Goal: Information Seeking & Learning: Check status

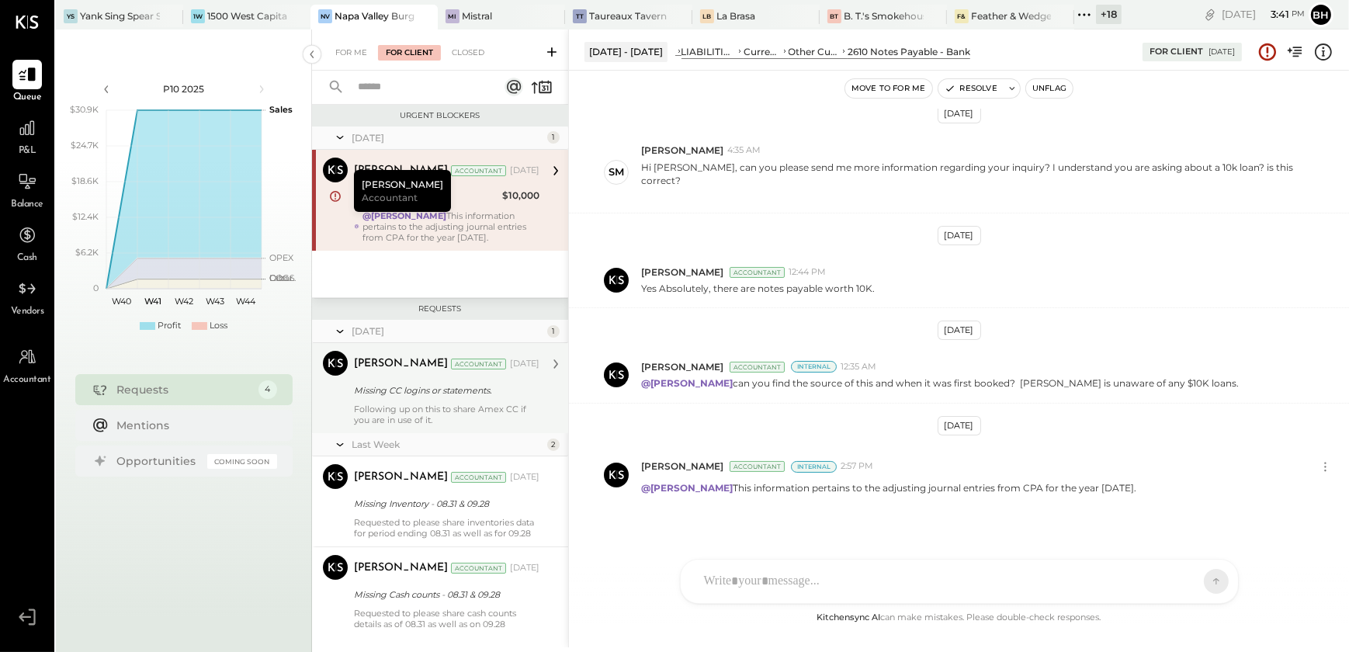
click at [407, 412] on div "Following up on this to share Amex CC if you are in use of it." at bounding box center [447, 415] width 186 height 22
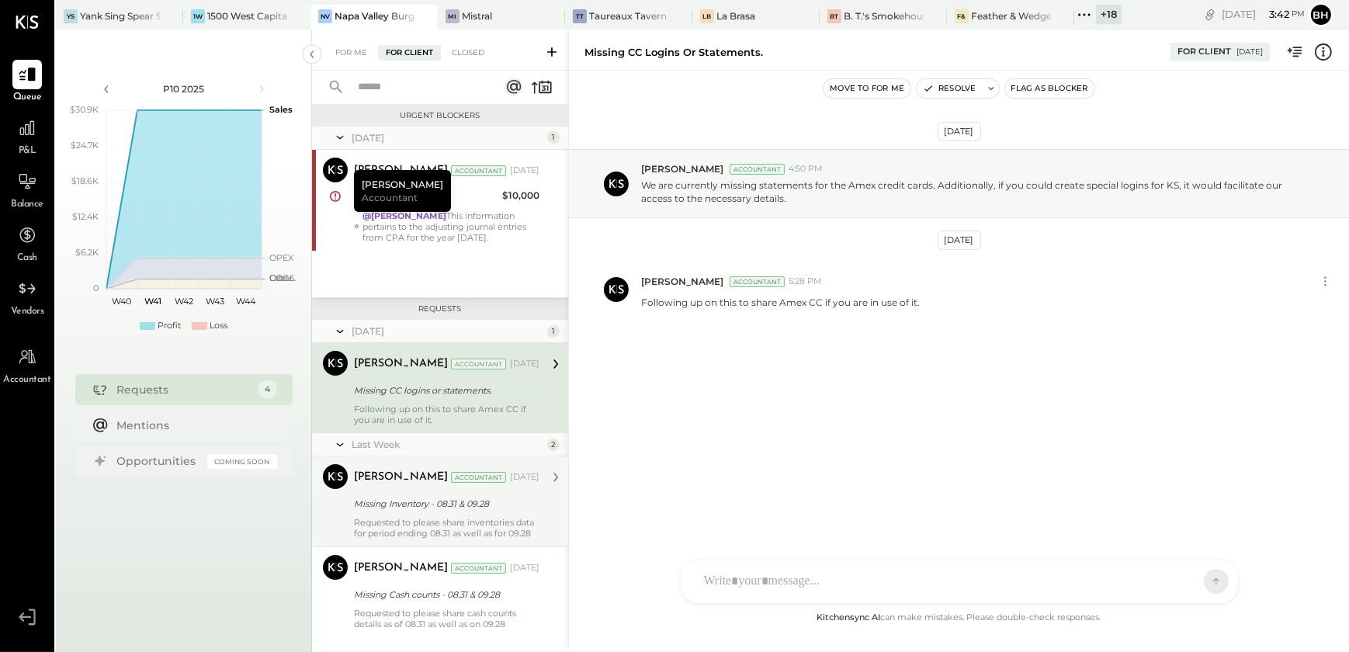
click at [410, 497] on div "Missing Inventory - 08.31 & 09.28" at bounding box center [444, 504] width 181 height 16
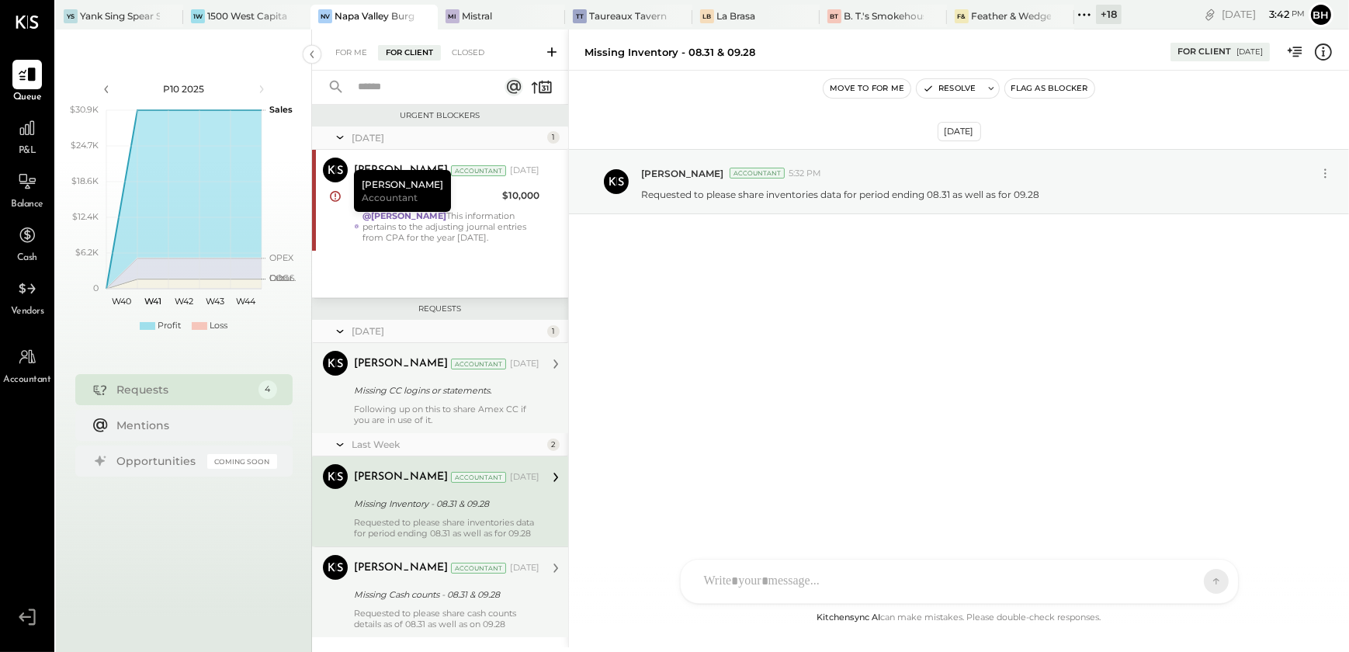
click at [411, 594] on div "Missing Cash counts - 08.31 & 09.28" at bounding box center [444, 595] width 181 height 16
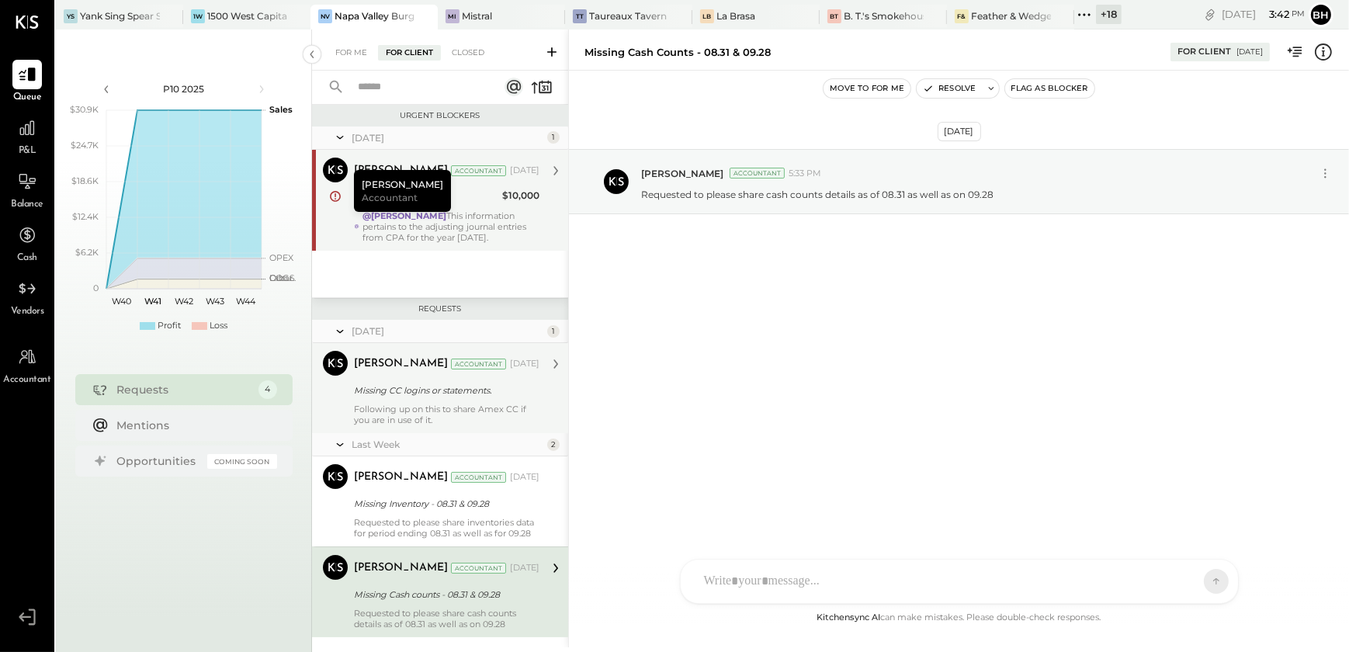
click at [443, 224] on div "@[PERSON_NAME] This information pertains to the adjusting journal entries from …" at bounding box center [451, 226] width 177 height 33
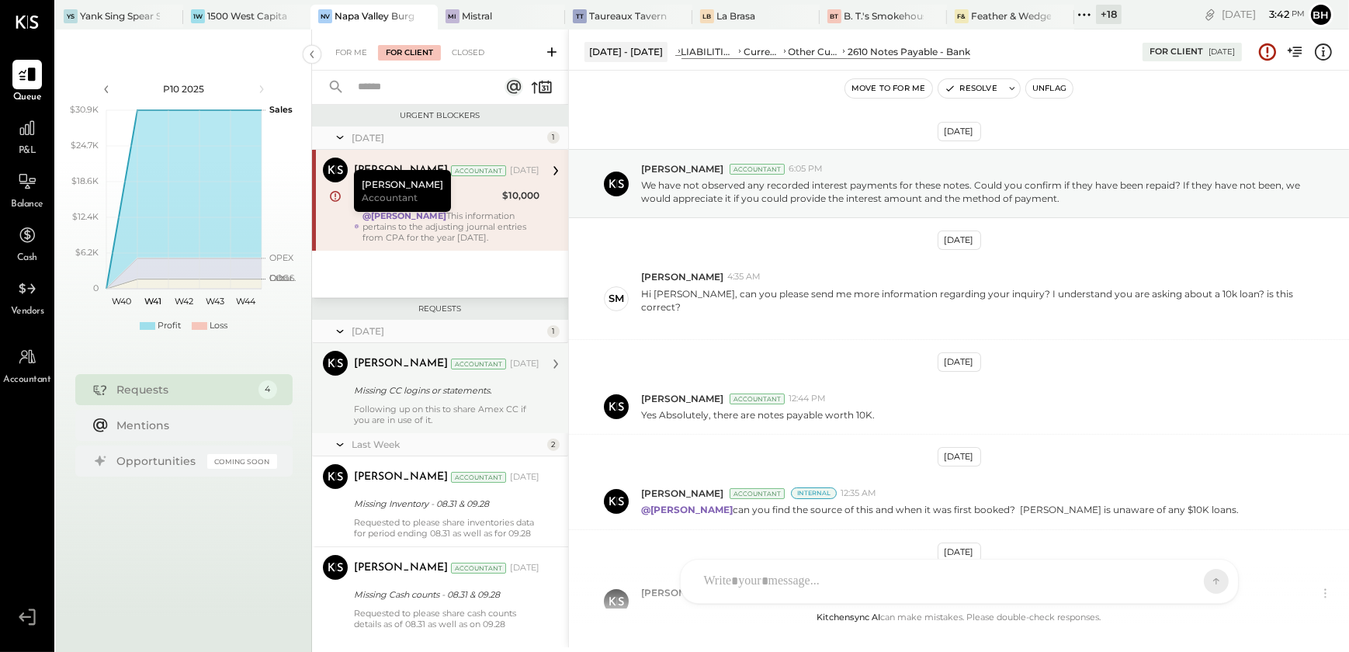
scroll to position [127, 0]
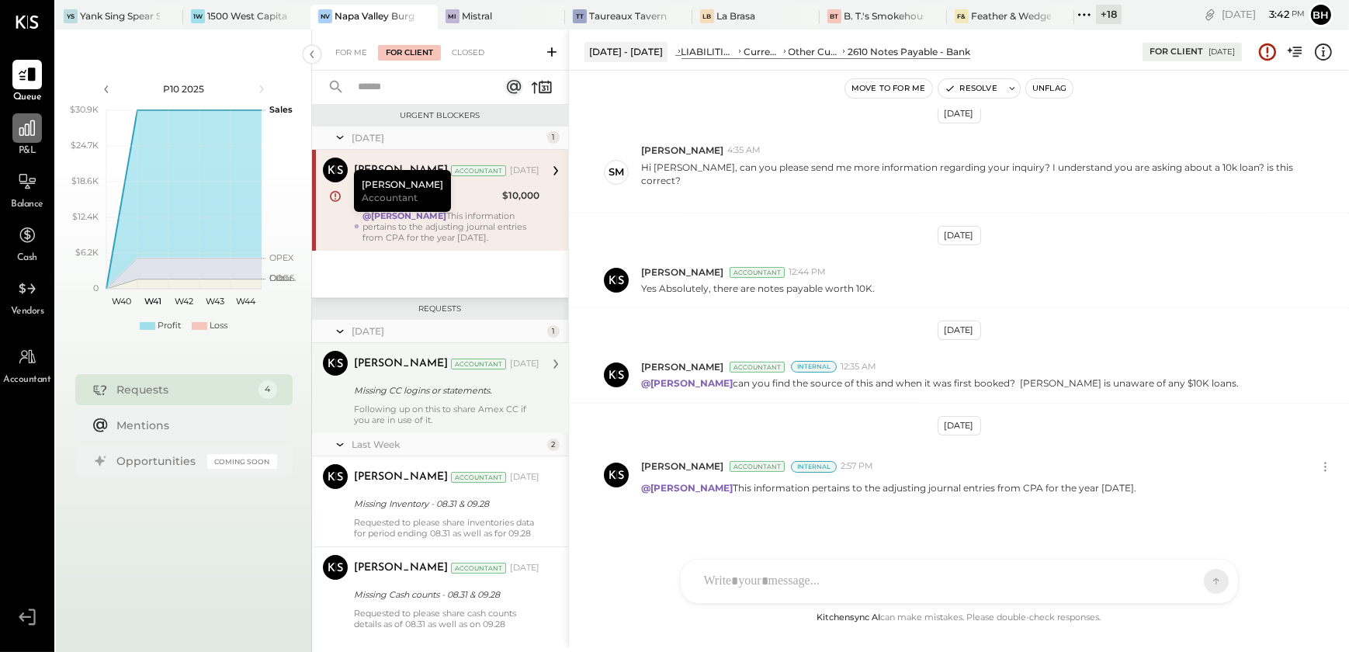
click at [31, 139] on div at bounding box center [27, 128] width 30 height 30
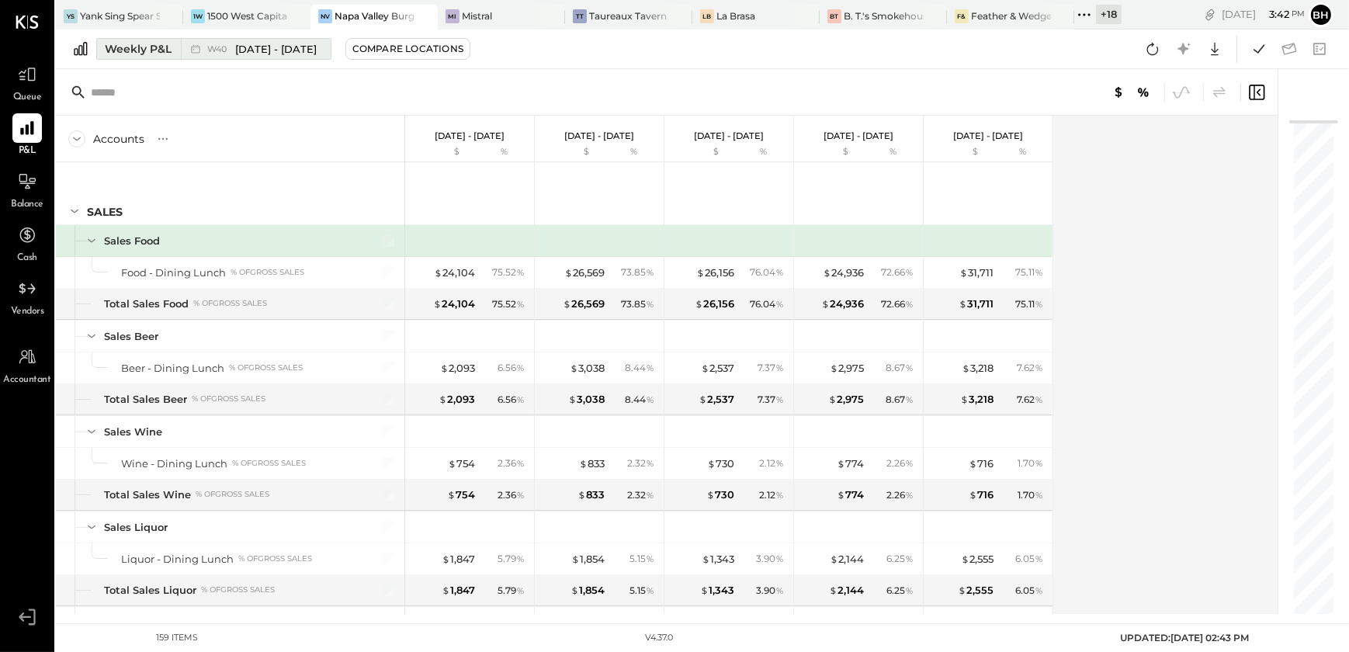
click at [130, 50] on div "Weekly P&L" at bounding box center [138, 49] width 67 height 16
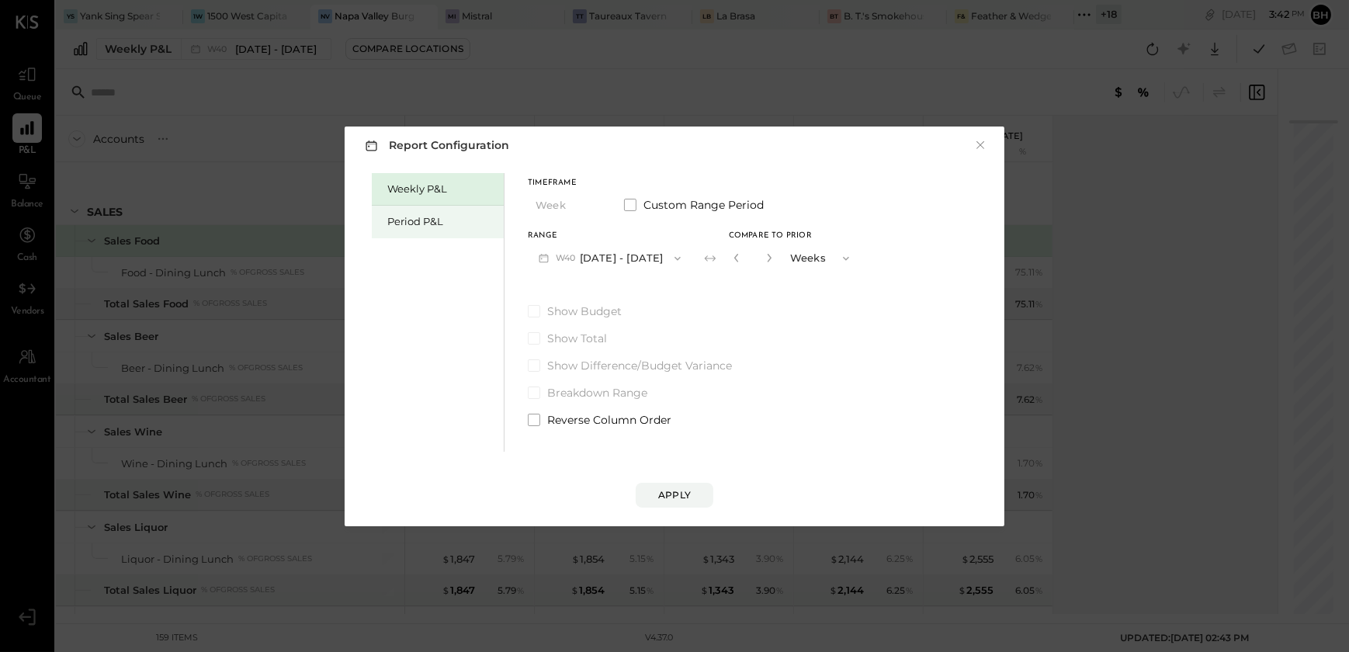
click at [425, 228] on div "Period P&L" at bounding box center [441, 221] width 109 height 15
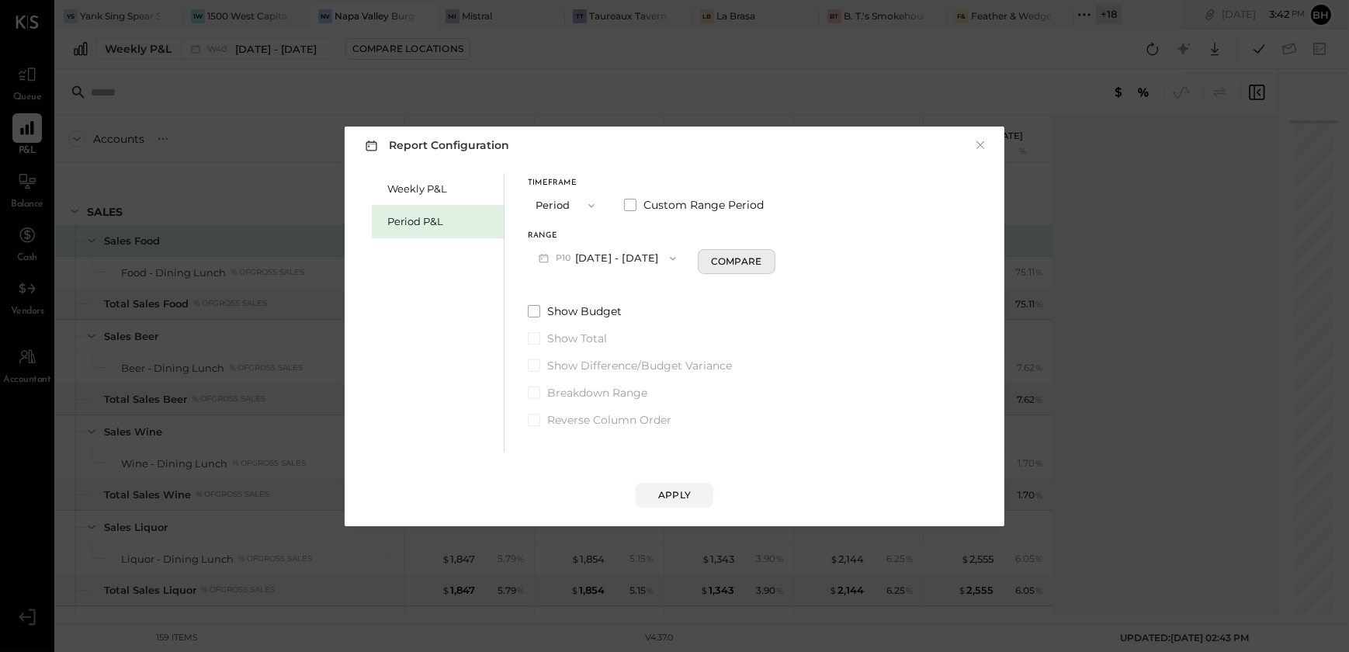
click at [747, 263] on div "Compare" at bounding box center [736, 261] width 50 height 13
click at [769, 259] on icon "button" at bounding box center [764, 257] width 9 height 9
type input "*"
click at [627, 259] on button "P10 [DATE] - [DATE]" at bounding box center [607, 258] width 159 height 29
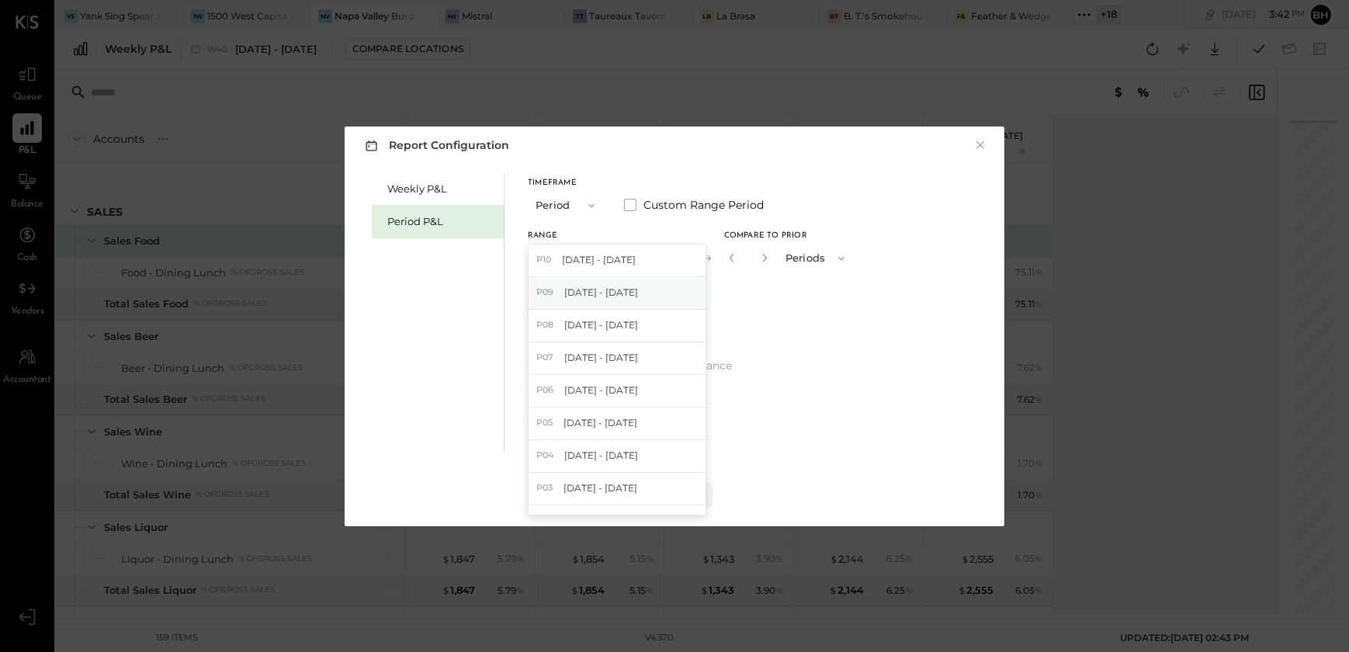
click at [621, 280] on div "P09 [DATE] - [DATE]" at bounding box center [617, 293] width 177 height 33
click at [686, 485] on button "Apply" at bounding box center [675, 495] width 78 height 25
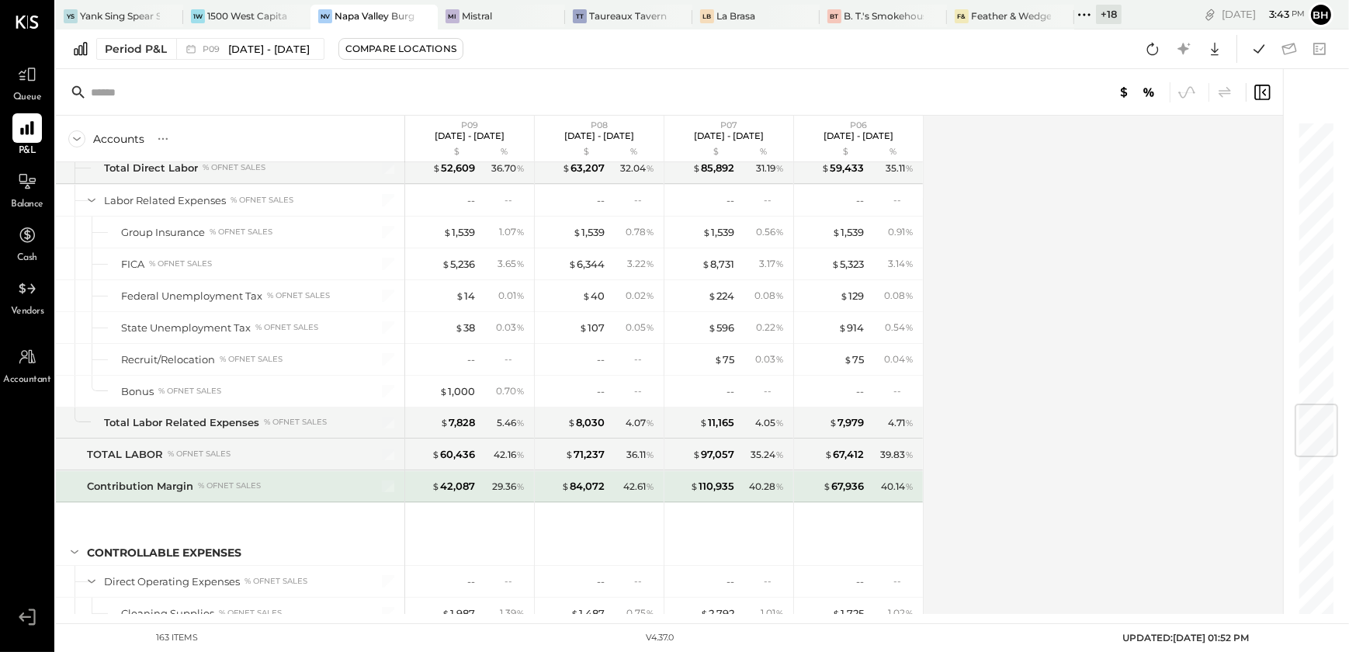
scroll to position [2399, 0]
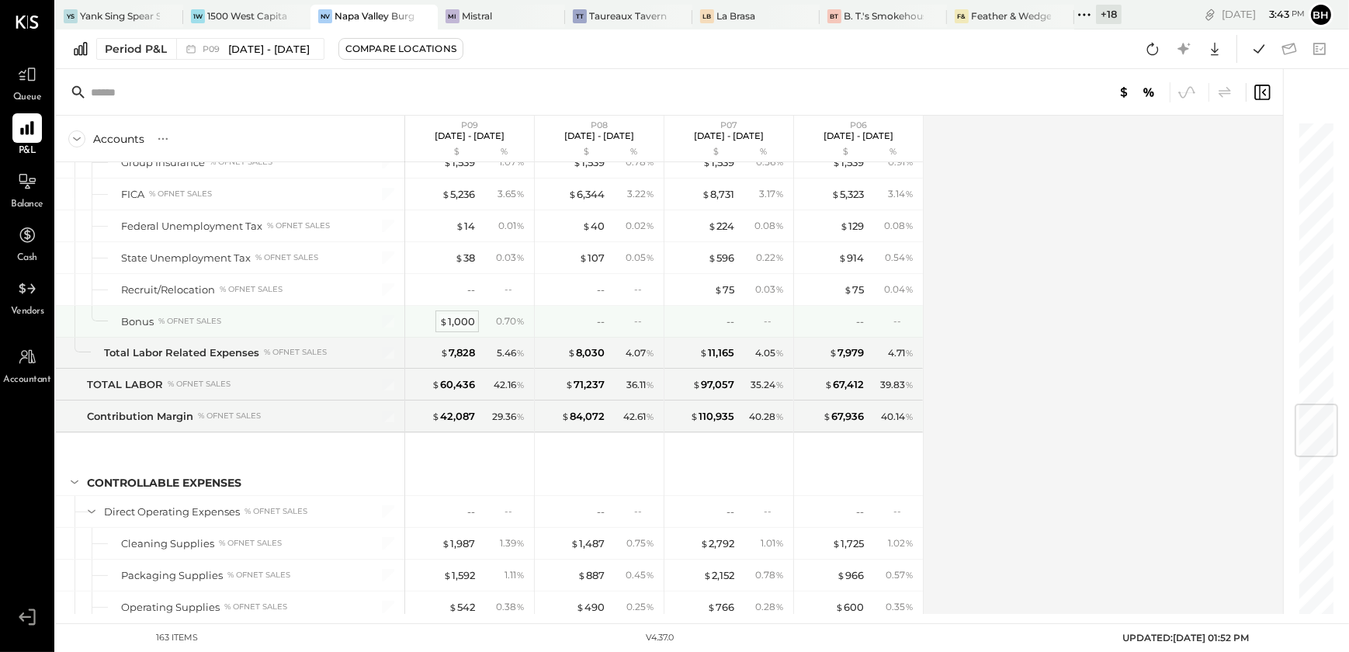
click at [456, 314] on div "$ 1,000" at bounding box center [457, 321] width 36 height 15
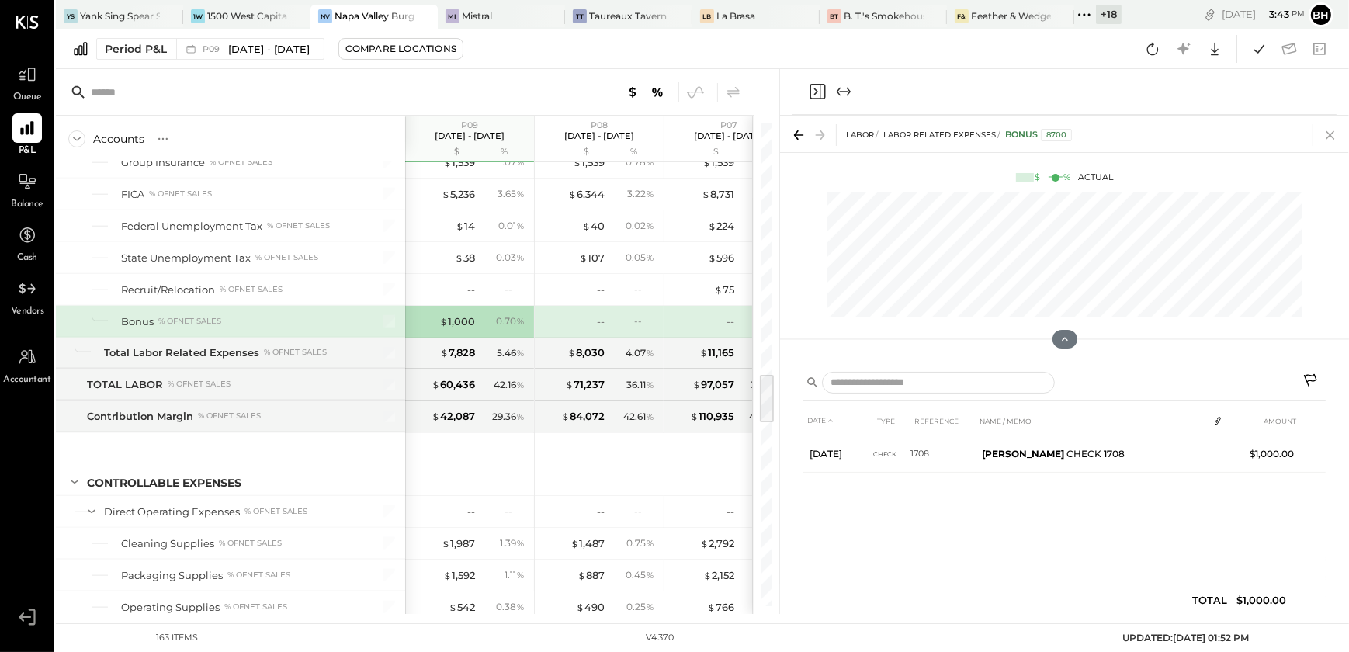
click at [1327, 132] on icon at bounding box center [1330, 135] width 9 height 9
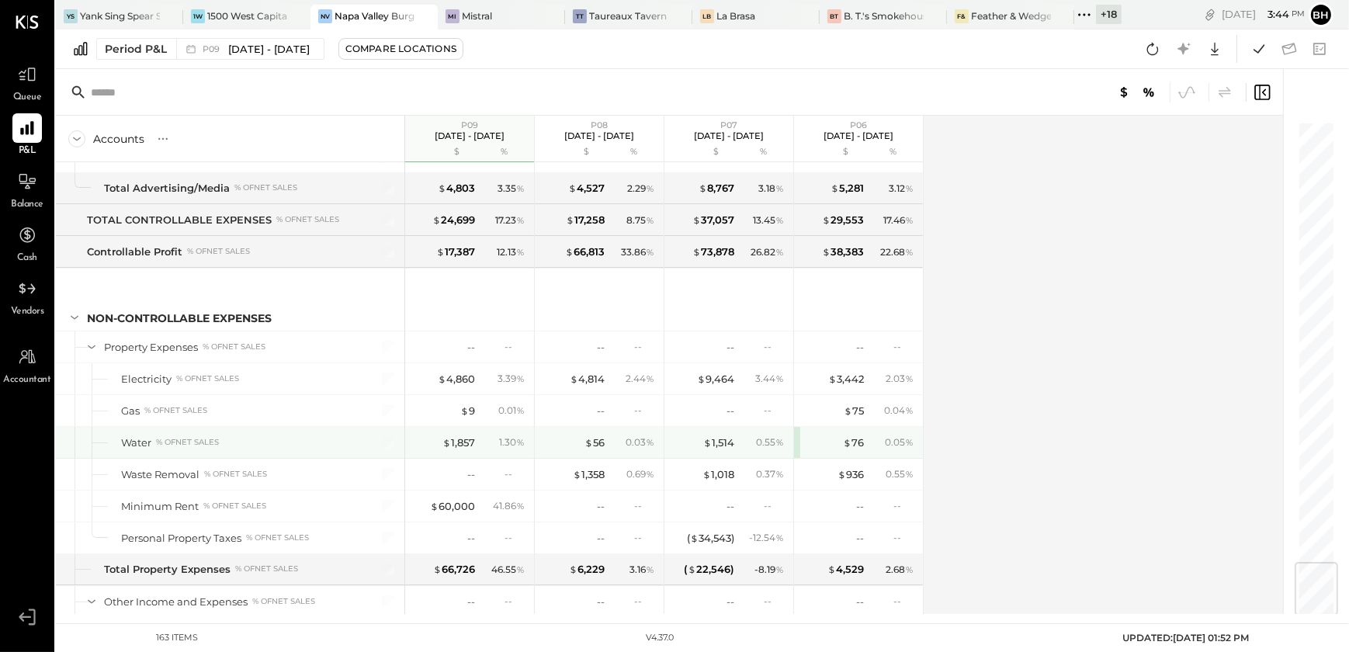
scroll to position [3882, 0]
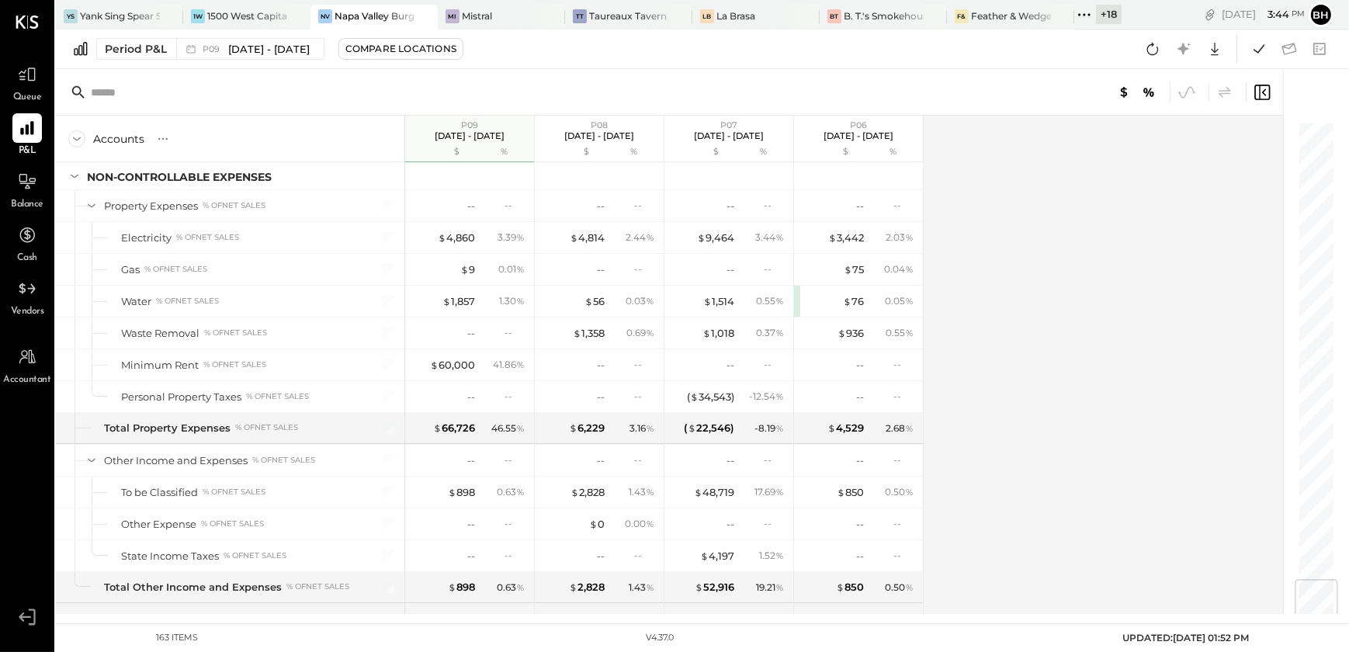
click at [31, 92] on span "Queue" at bounding box center [27, 98] width 29 height 14
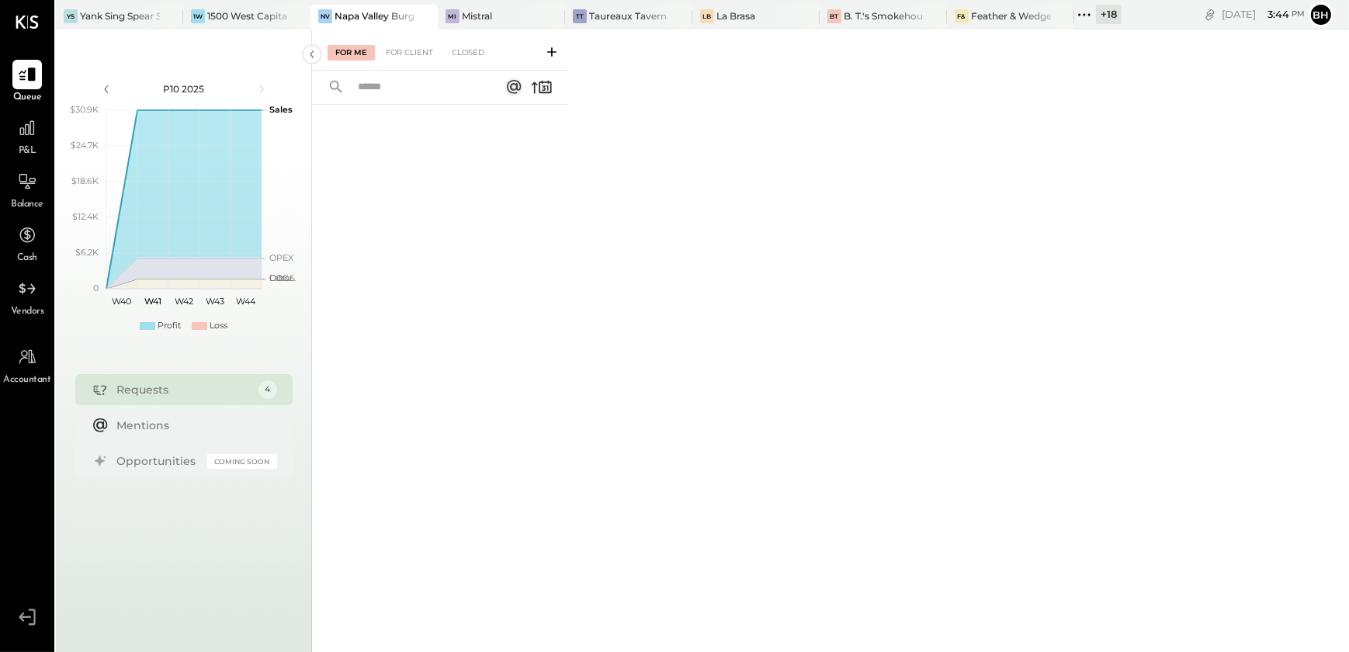
click at [401, 96] on input "text" at bounding box center [419, 88] width 141 height 26
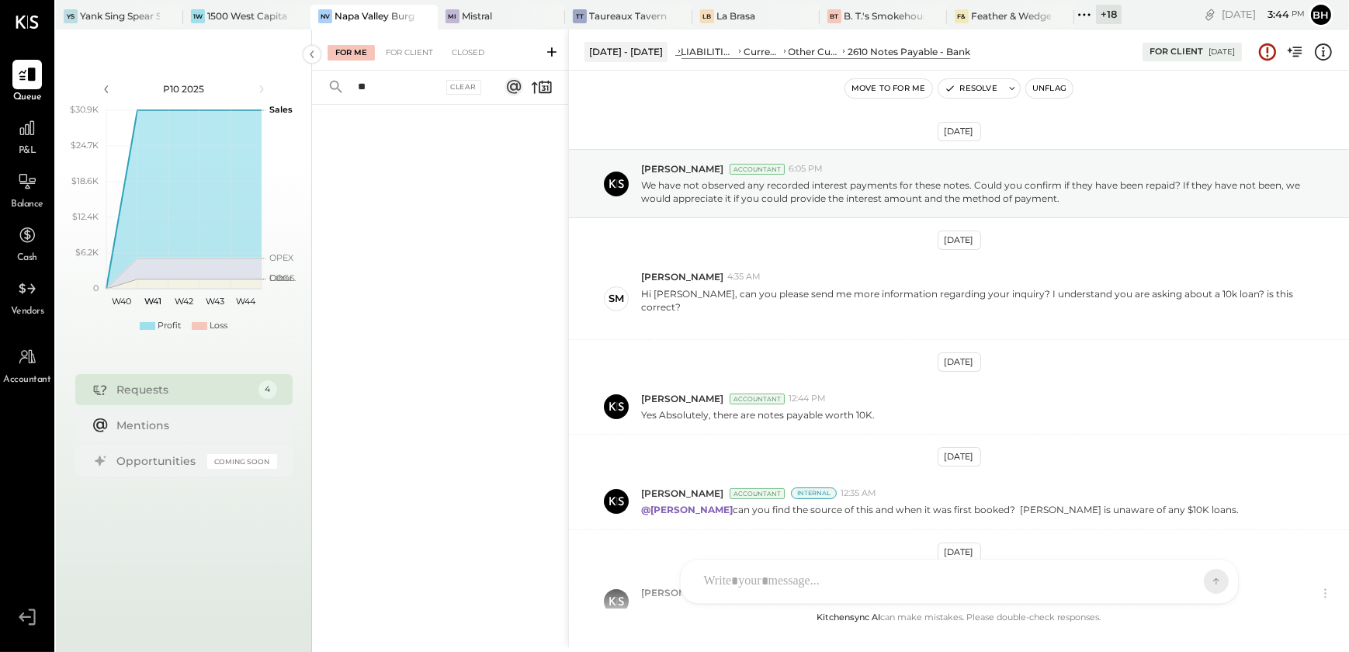
scroll to position [127, 0]
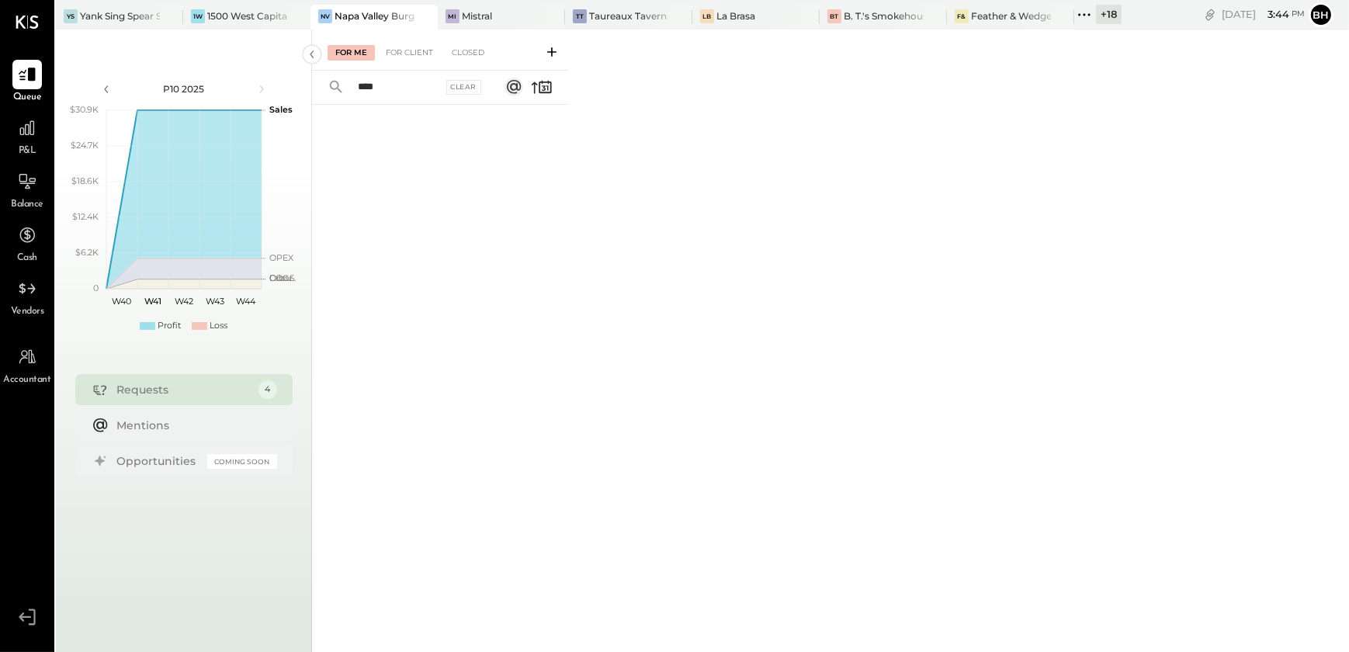
type input "****"
click at [405, 52] on div "For Client" at bounding box center [409, 53] width 63 height 16
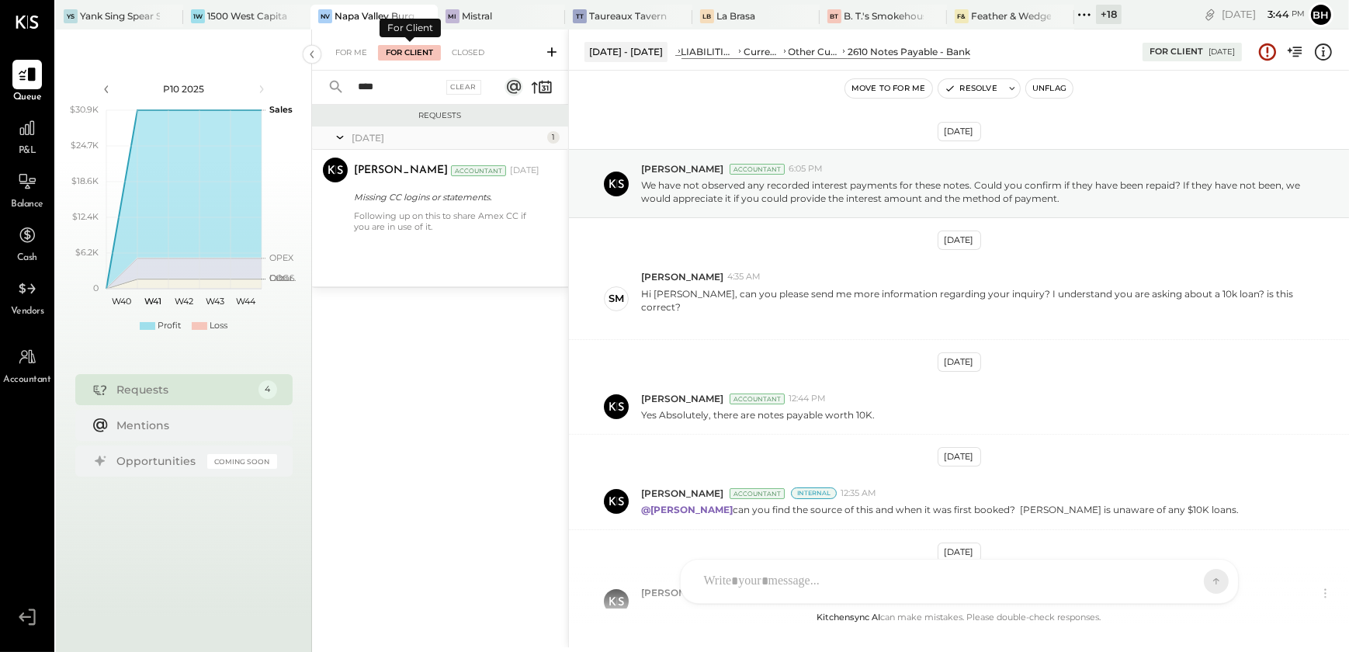
scroll to position [127, 0]
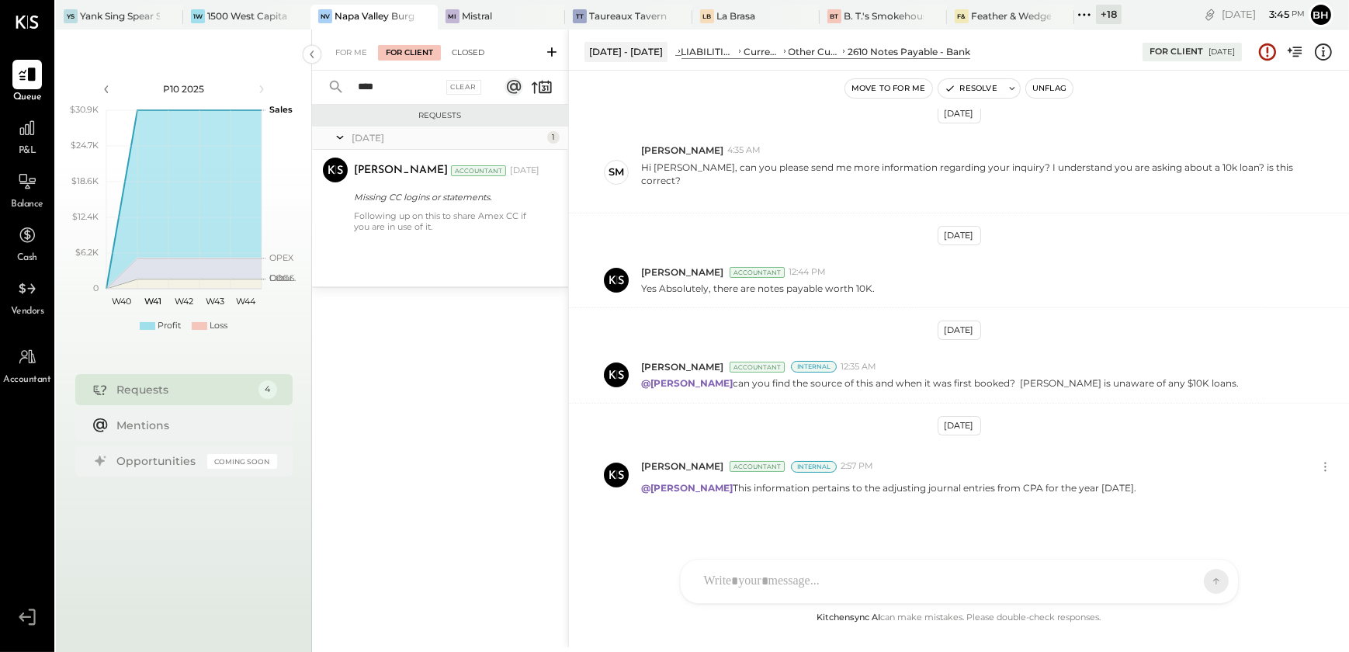
click at [458, 54] on div "Closed" at bounding box center [468, 53] width 48 height 16
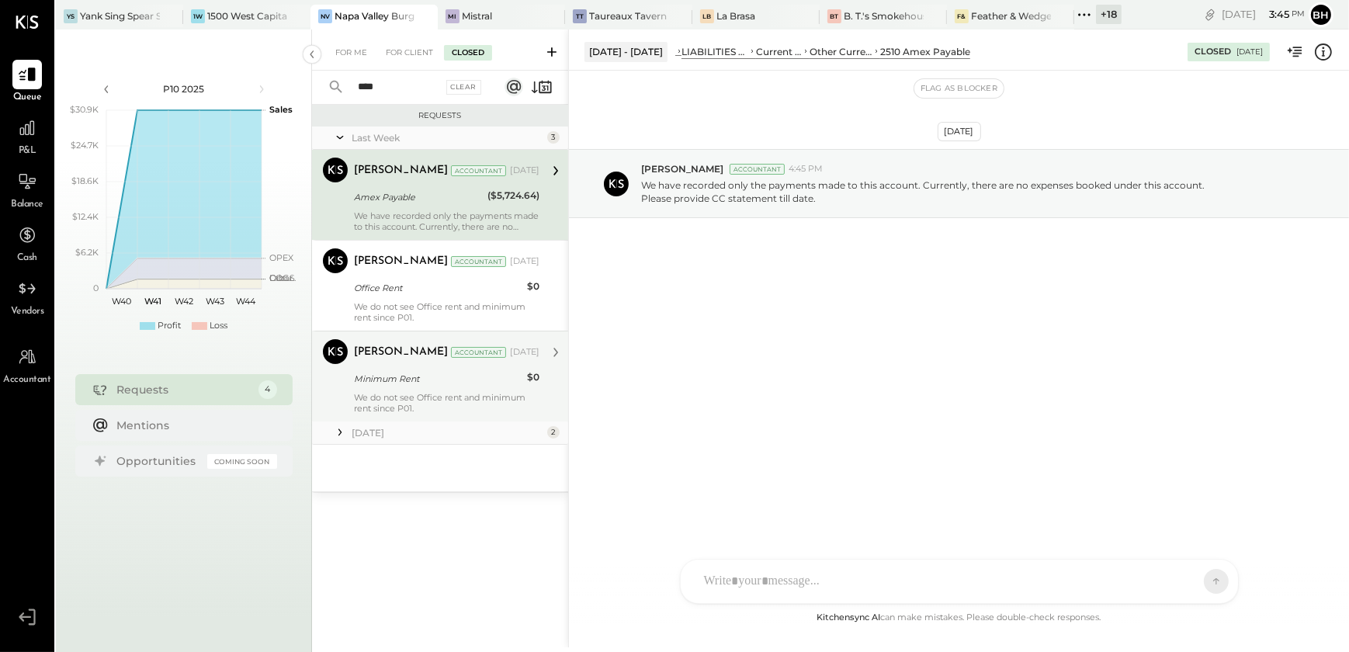
click at [438, 392] on div "We do not see Office rent and minimum rent since P01." at bounding box center [447, 403] width 186 height 22
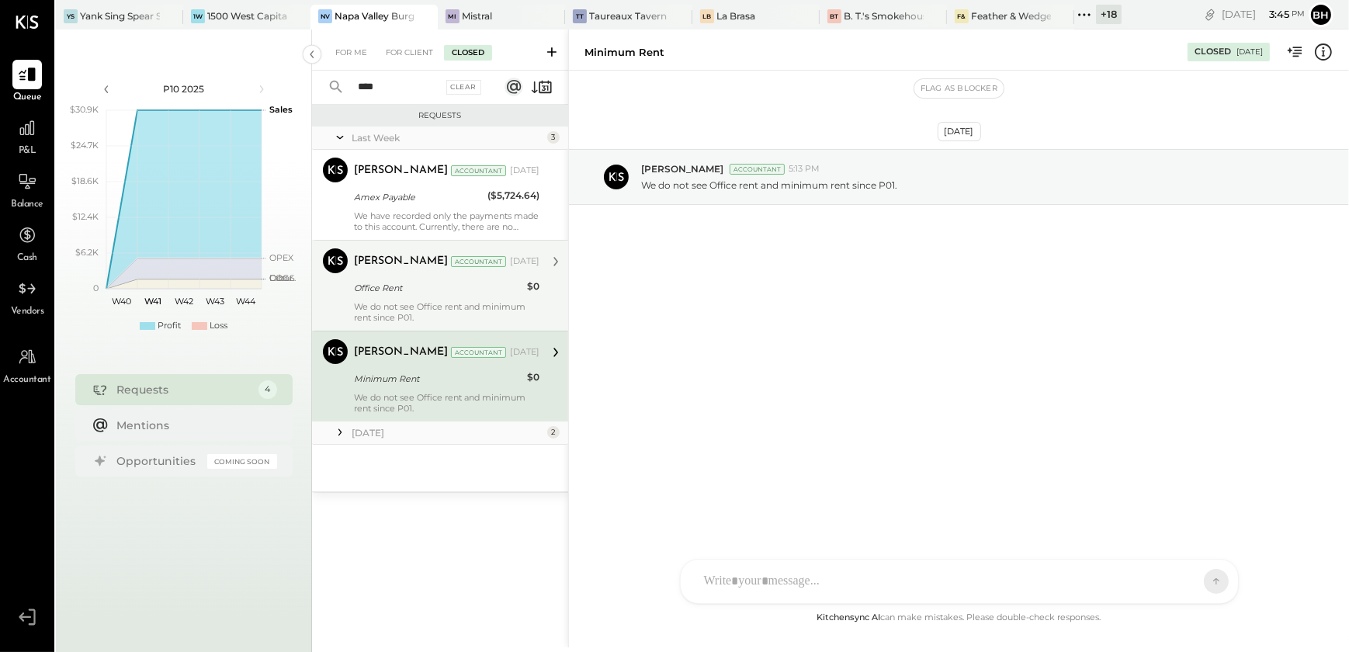
click at [474, 311] on div "We do not see Office rent and minimum rent since P01." at bounding box center [447, 312] width 186 height 22
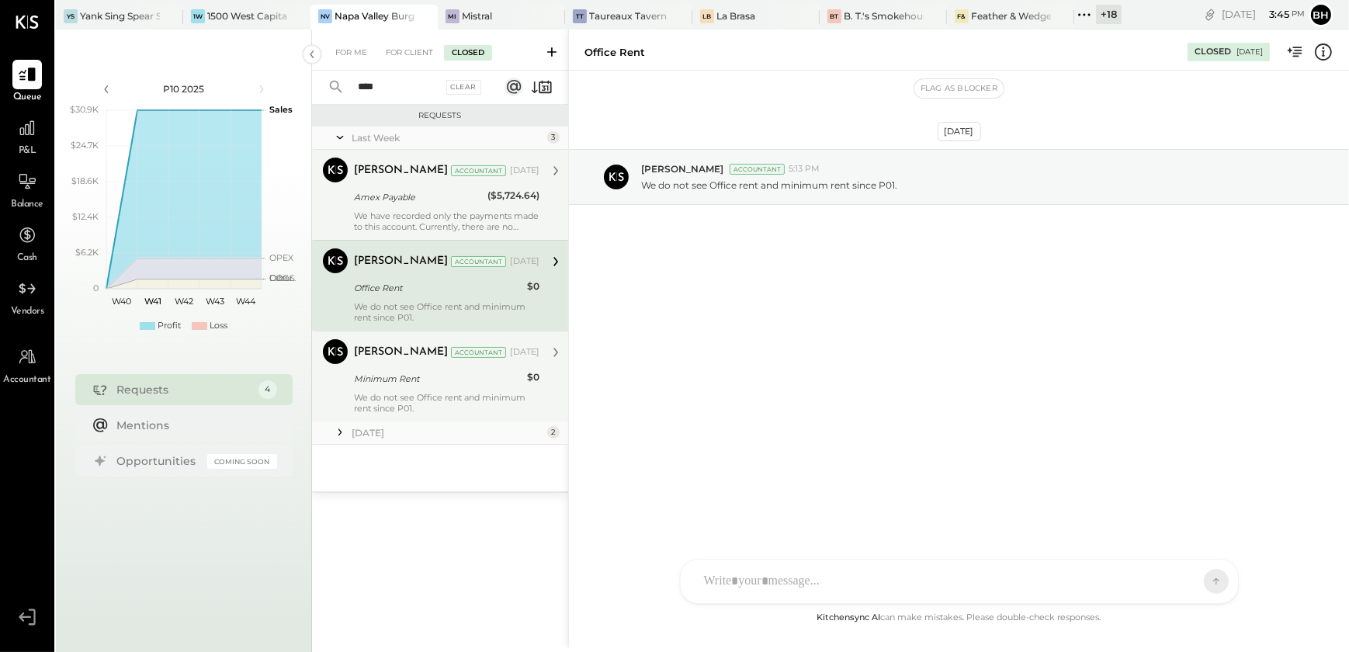
click at [462, 208] on div "[PERSON_NAME] Accountant [DATE] Amex Payable ($5,724.64) We have recorded only …" at bounding box center [447, 195] width 186 height 75
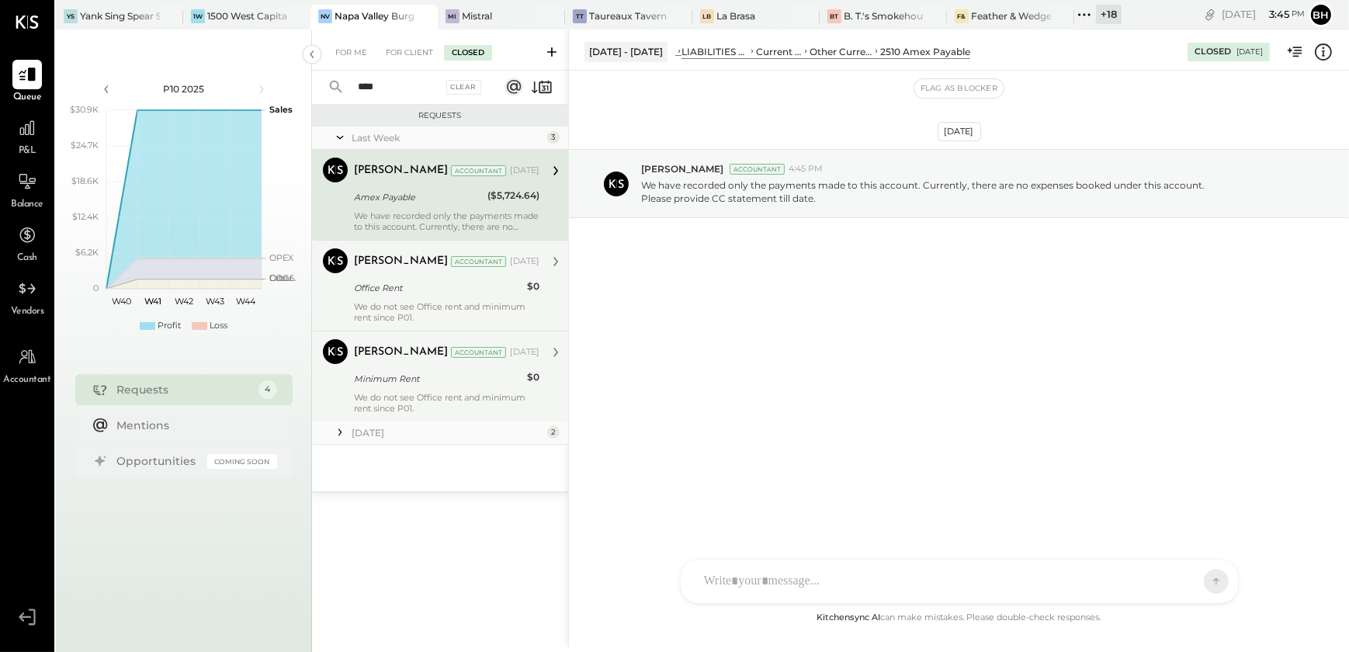
click at [415, 396] on div "We do not see Office rent and minimum rent since P01." at bounding box center [447, 403] width 186 height 22
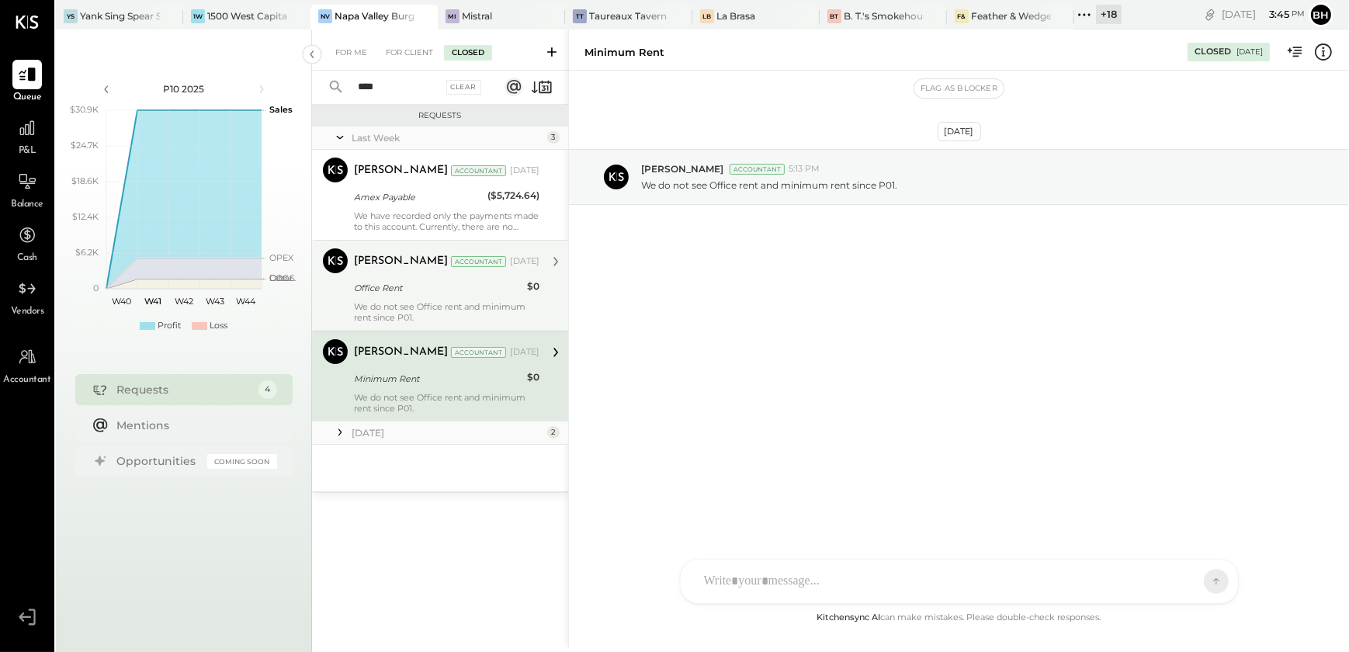
click at [344, 436] on icon at bounding box center [340, 433] width 16 height 16
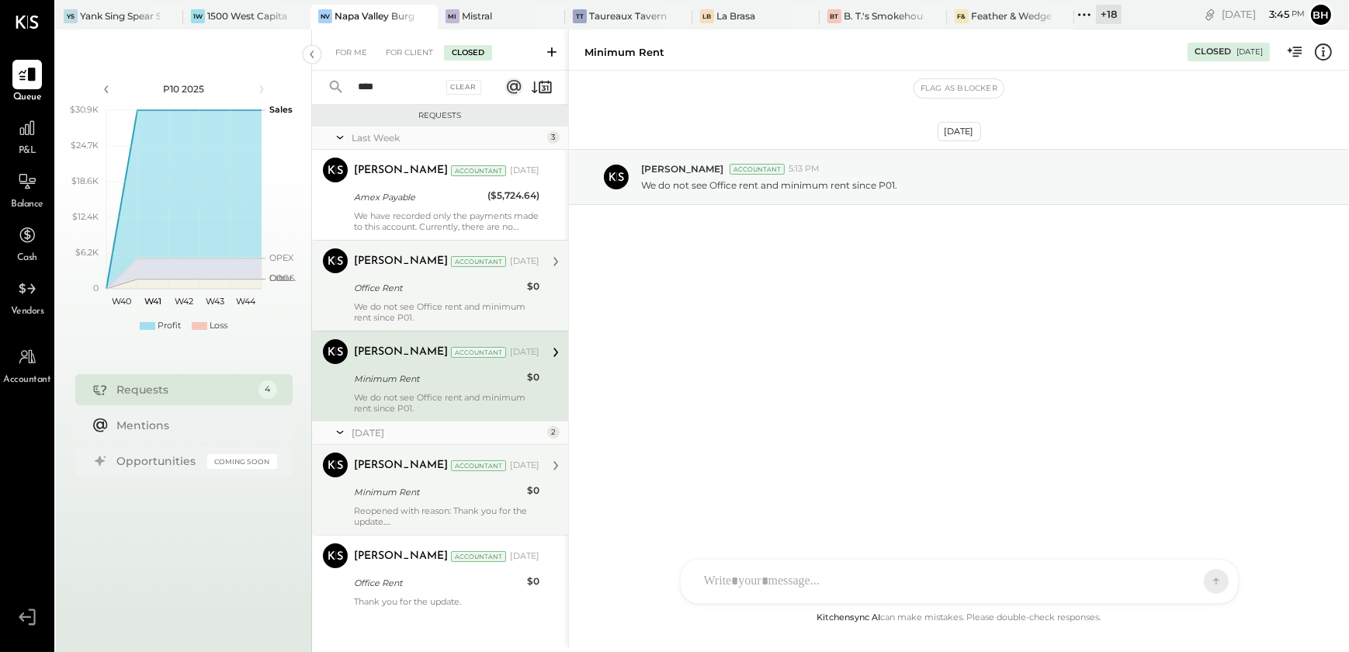
click at [410, 495] on div "Minimum Rent" at bounding box center [438, 493] width 168 height 16
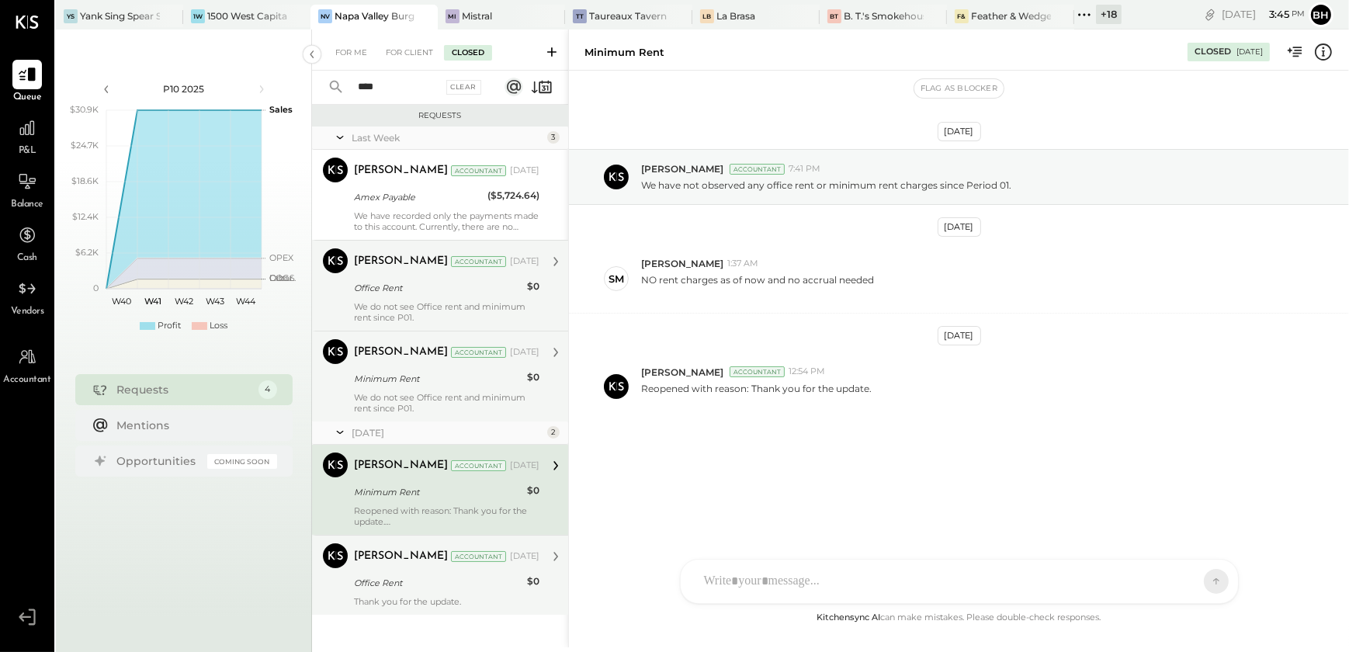
click at [451, 581] on div "Office Rent" at bounding box center [438, 583] width 168 height 16
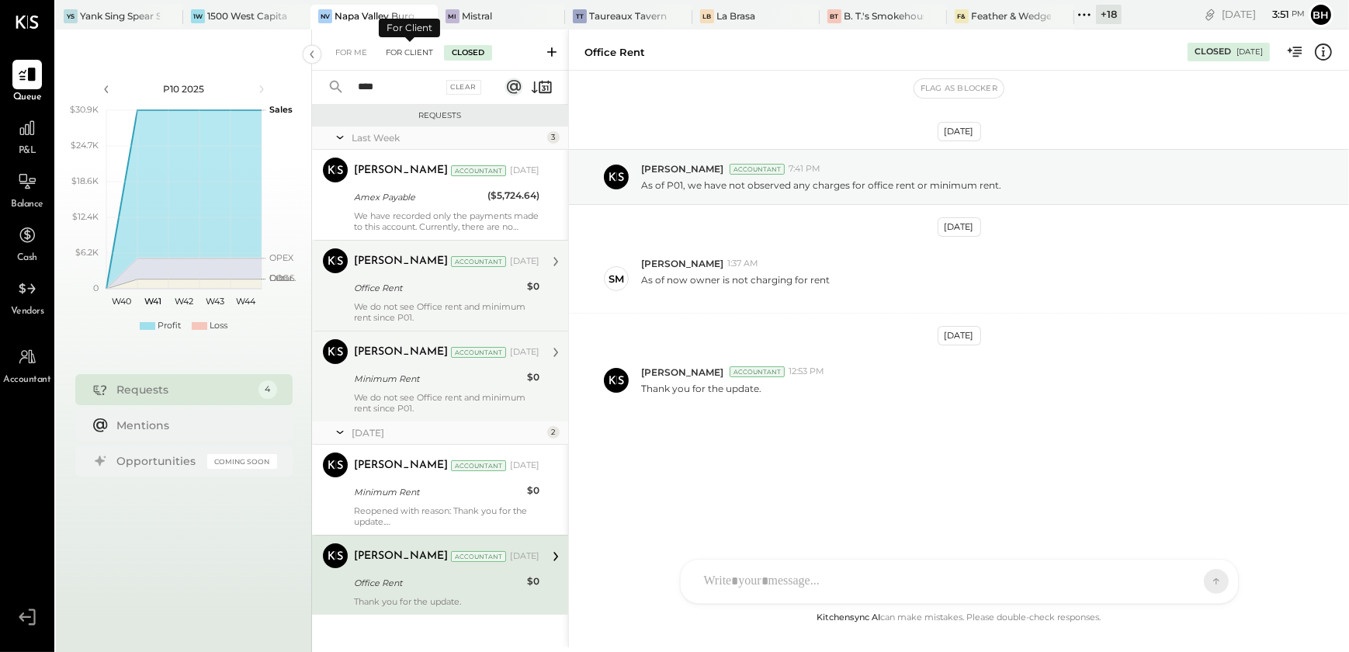
click at [405, 50] on div "For Client" at bounding box center [409, 53] width 63 height 16
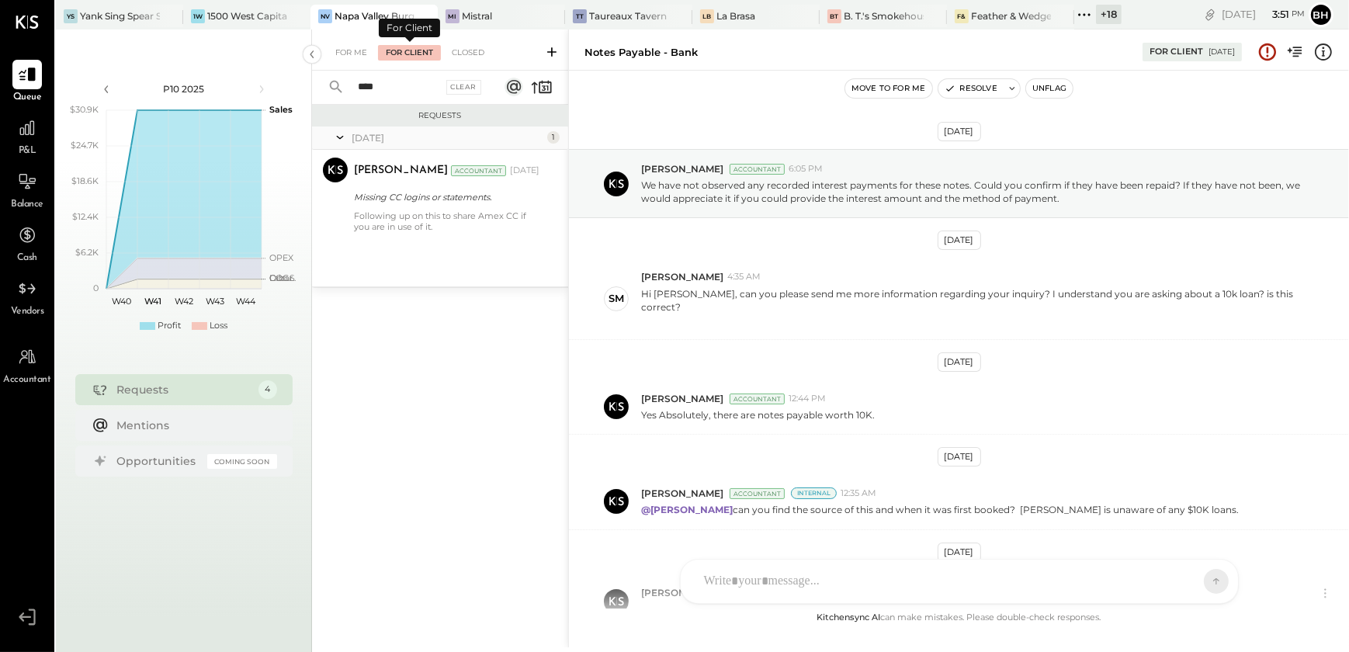
scroll to position [127, 0]
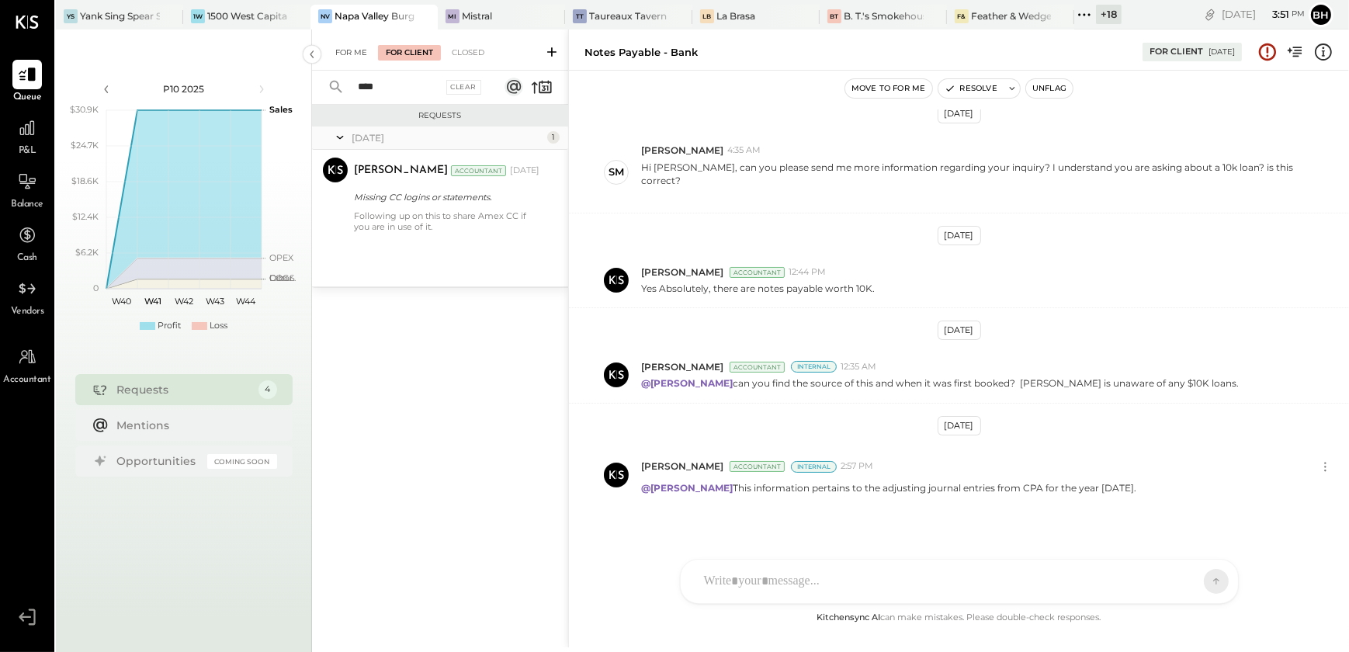
click at [343, 57] on div "For Me" at bounding box center [351, 53] width 47 height 16
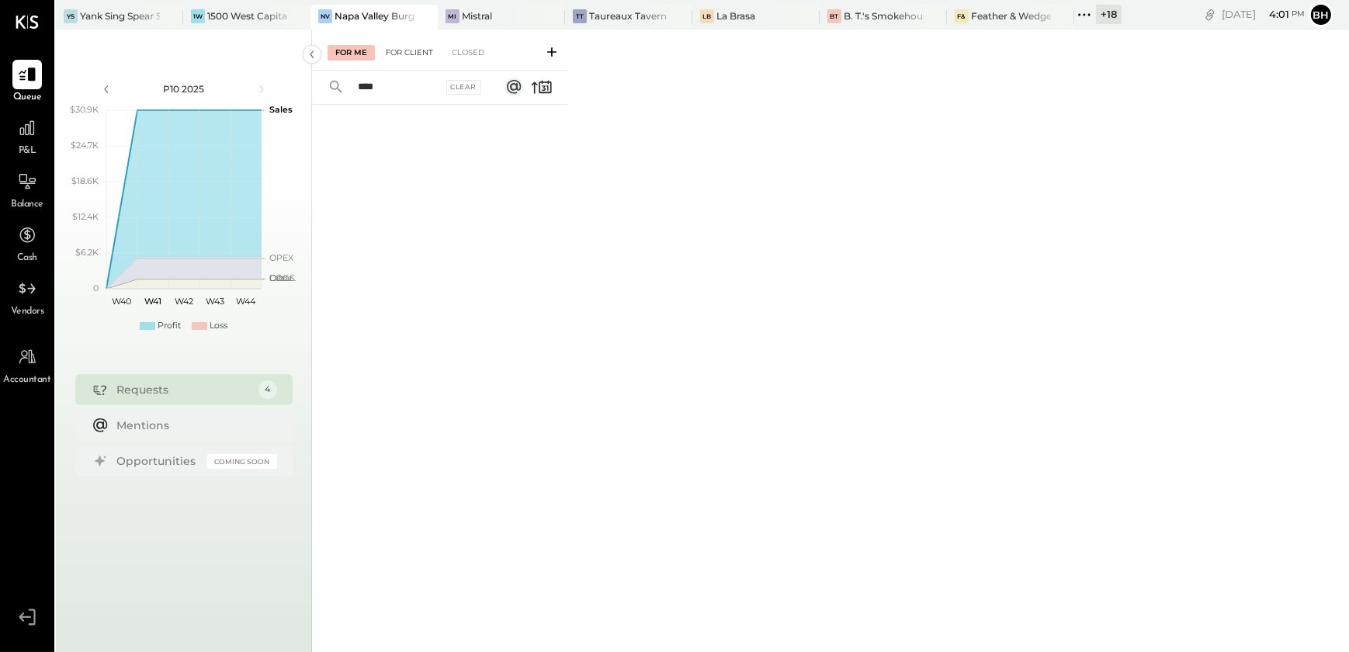
click at [419, 46] on div "For Client" at bounding box center [409, 53] width 63 height 16
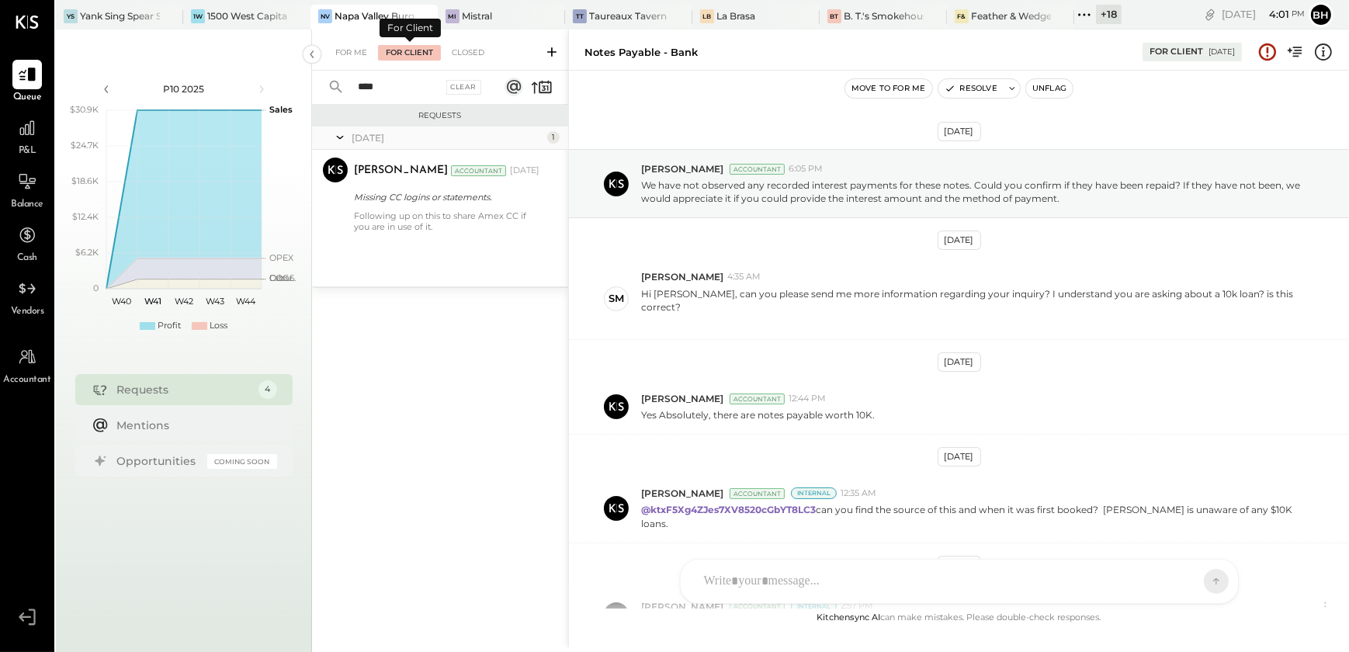
scroll to position [127, 0]
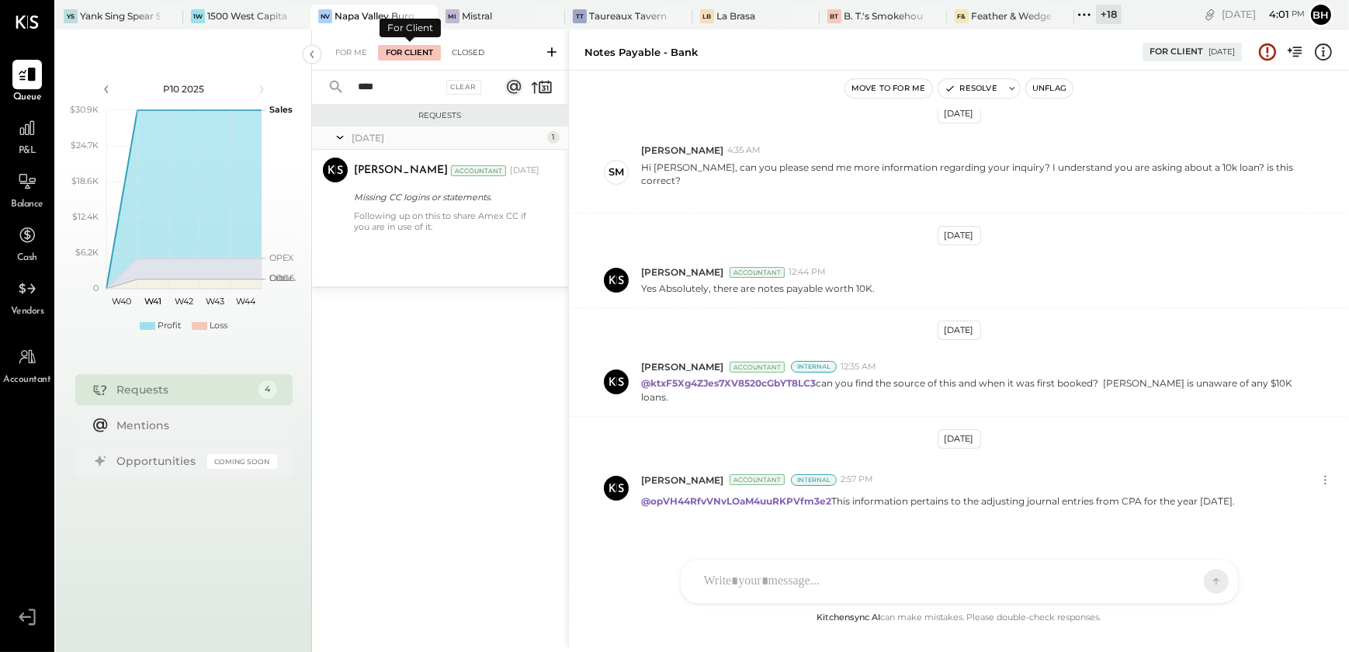
click at [463, 53] on div "Closed" at bounding box center [468, 53] width 48 height 16
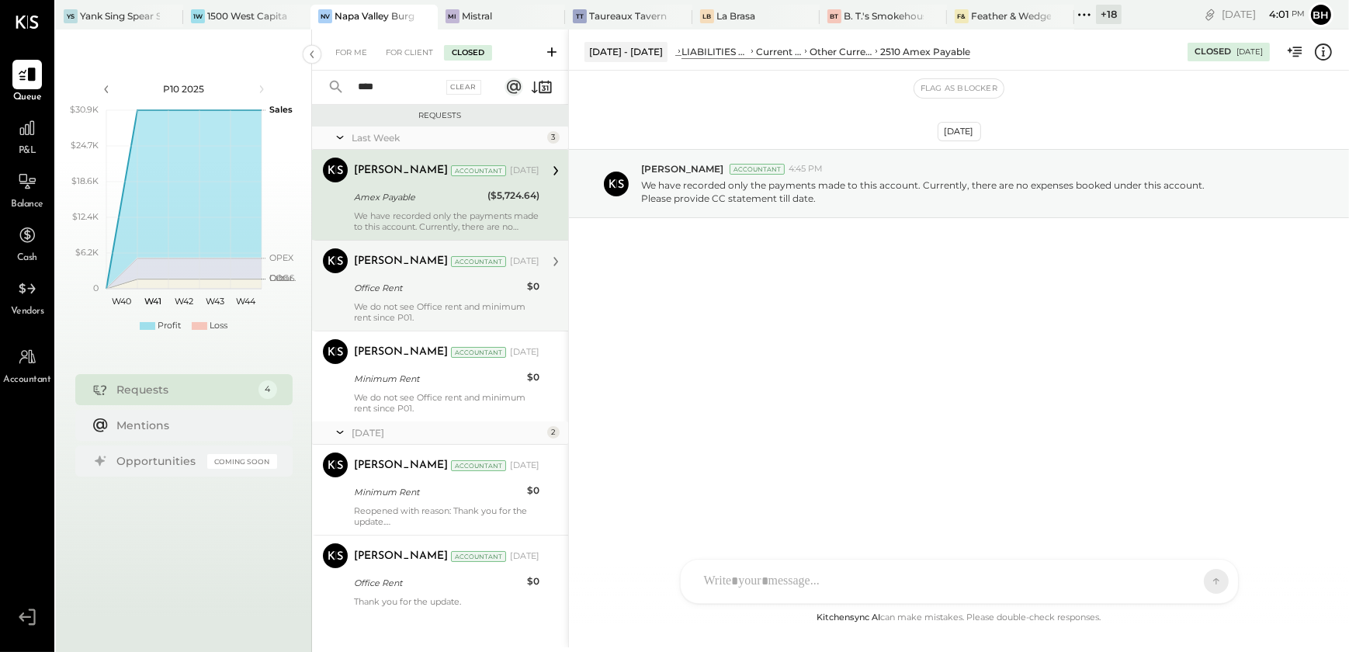
click at [481, 312] on div "We do not see Office rent and minimum rent since P01." at bounding box center [447, 312] width 186 height 22
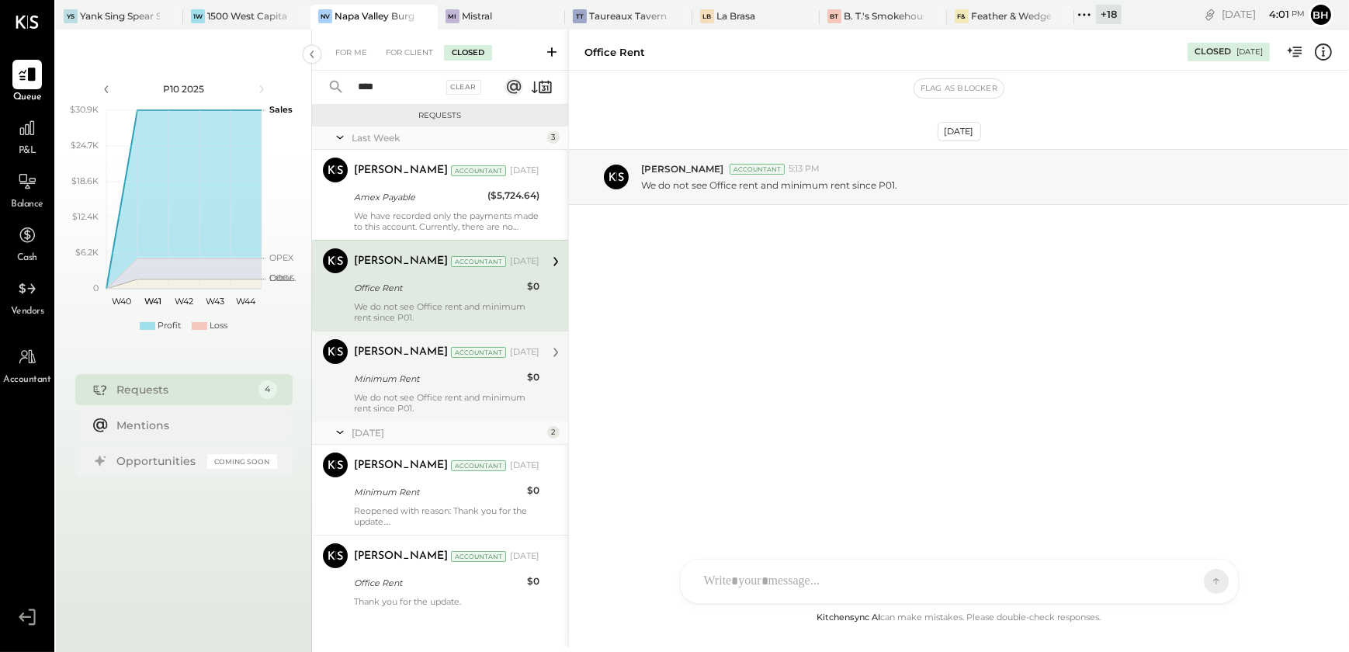
click at [425, 390] on div "[PERSON_NAME] Accountant [DATE] Minimum Rent $0 We do not see Office rent and m…" at bounding box center [447, 376] width 186 height 75
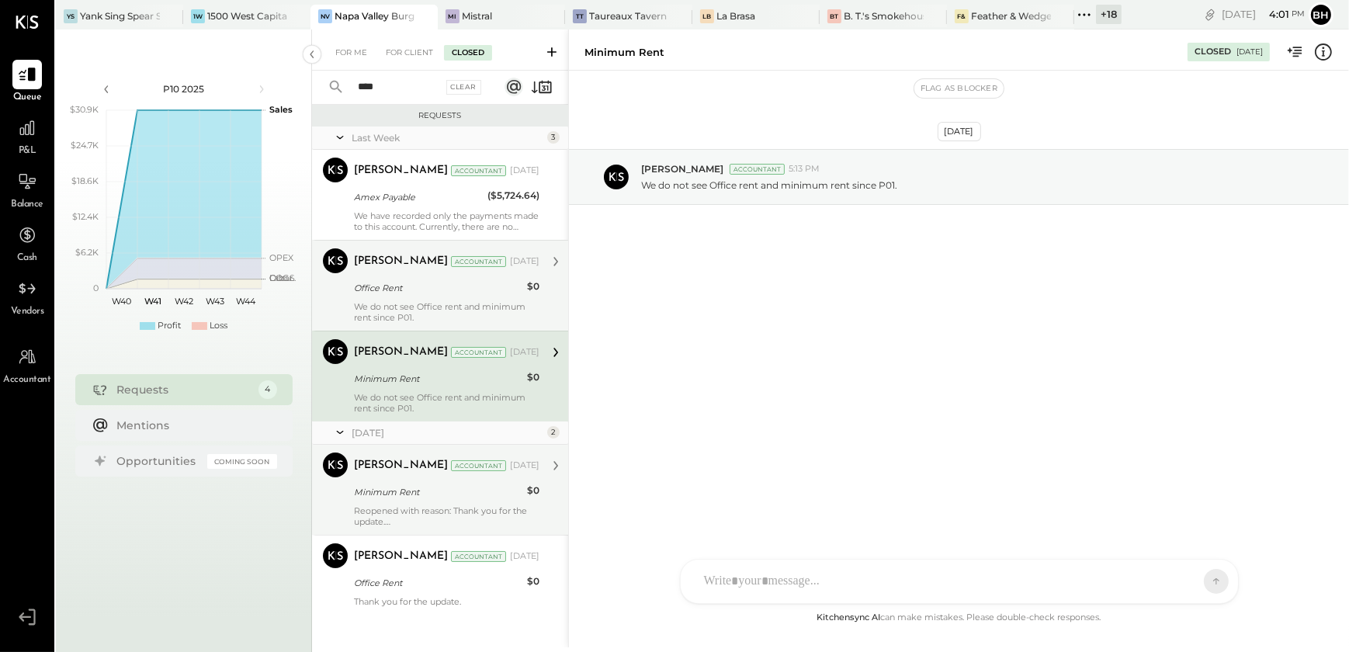
click at [425, 490] on div "Minimum Rent" at bounding box center [438, 493] width 168 height 16
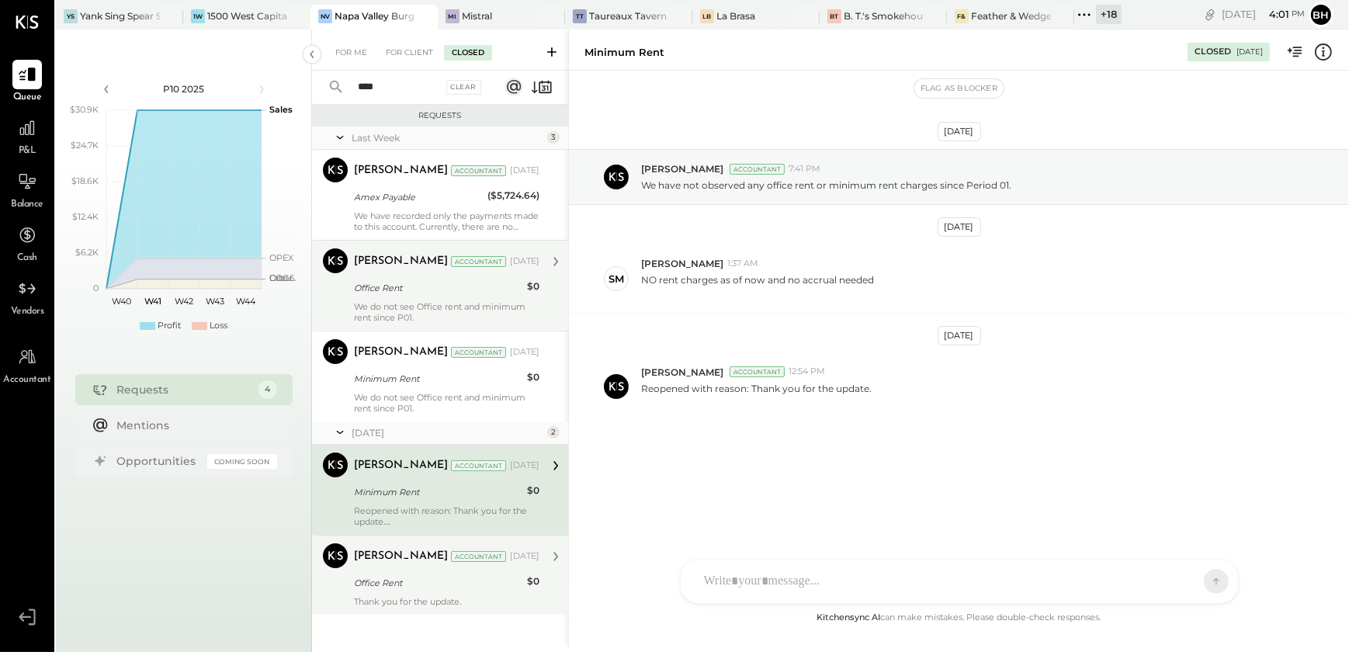
click at [460, 592] on div "[PERSON_NAME] Accountant [DATE] Office Rent $0 Thank you for the update." at bounding box center [447, 576] width 186 height 64
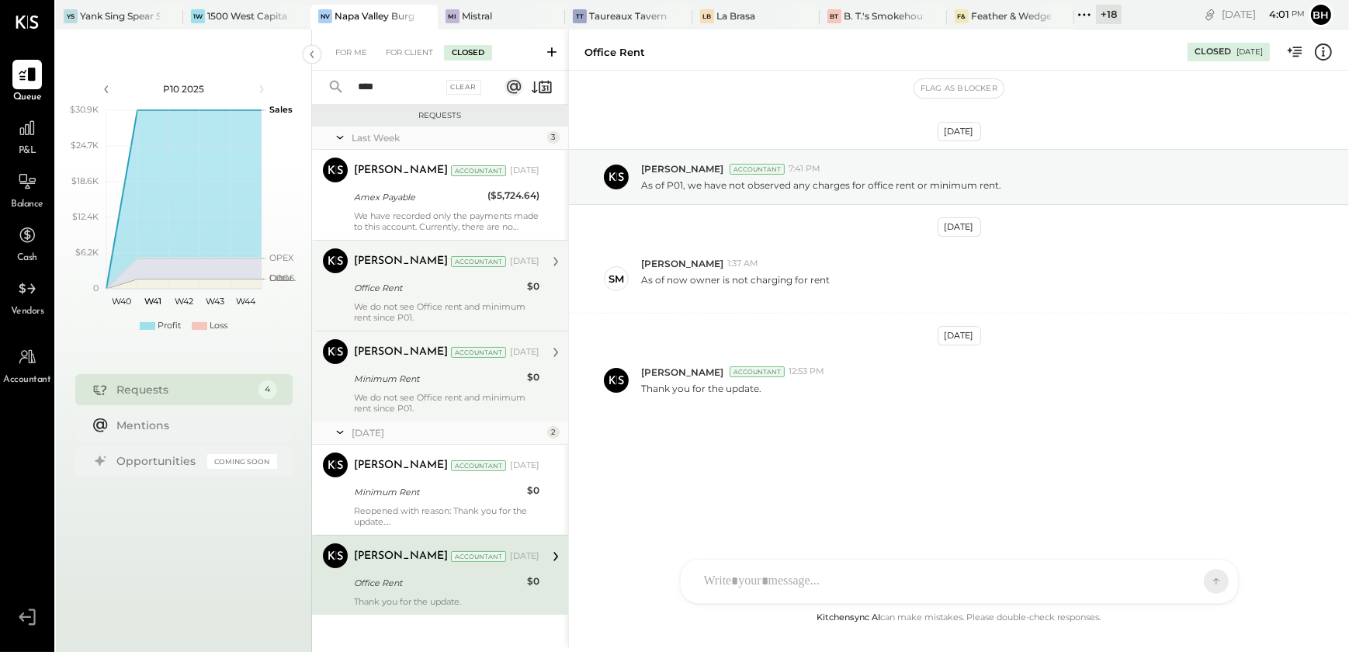
click at [439, 402] on div "We do not see Office rent and minimum rent since P01." at bounding box center [447, 403] width 186 height 22
